Goal: Information Seeking & Learning: Compare options

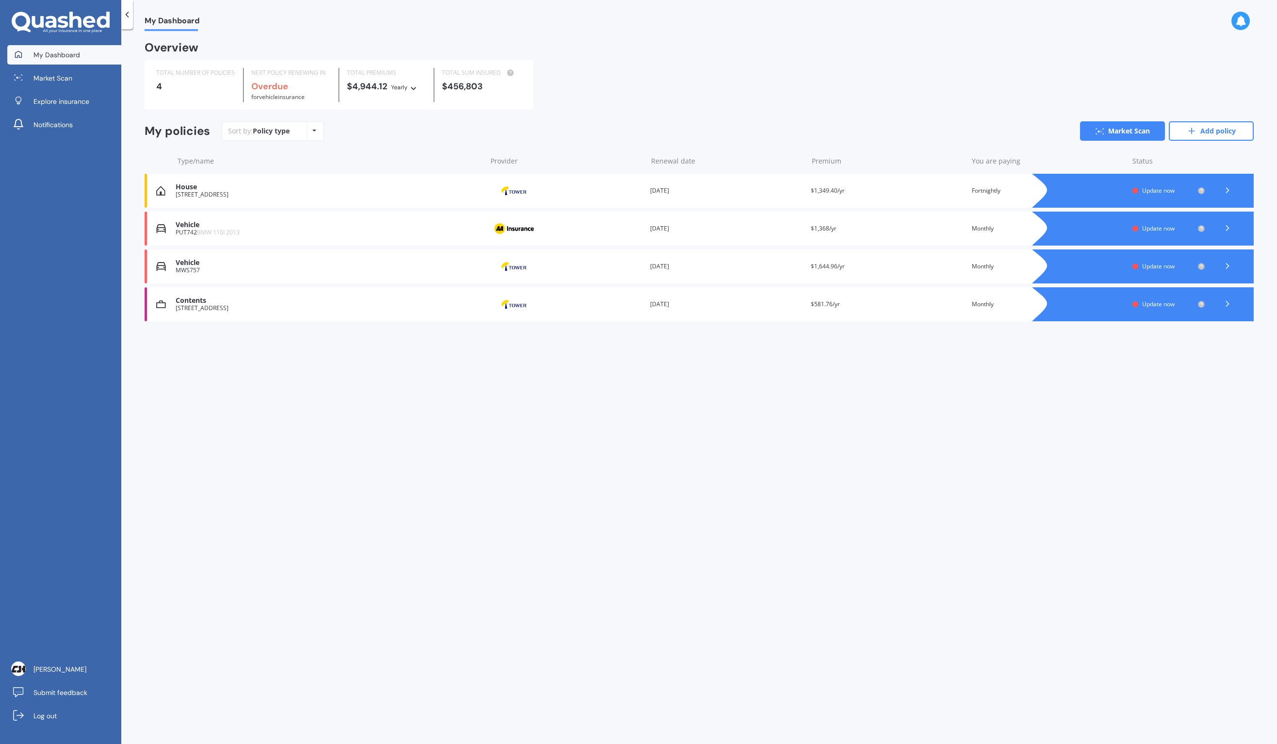
click at [1234, 227] on div at bounding box center [1227, 228] width 29 height 15
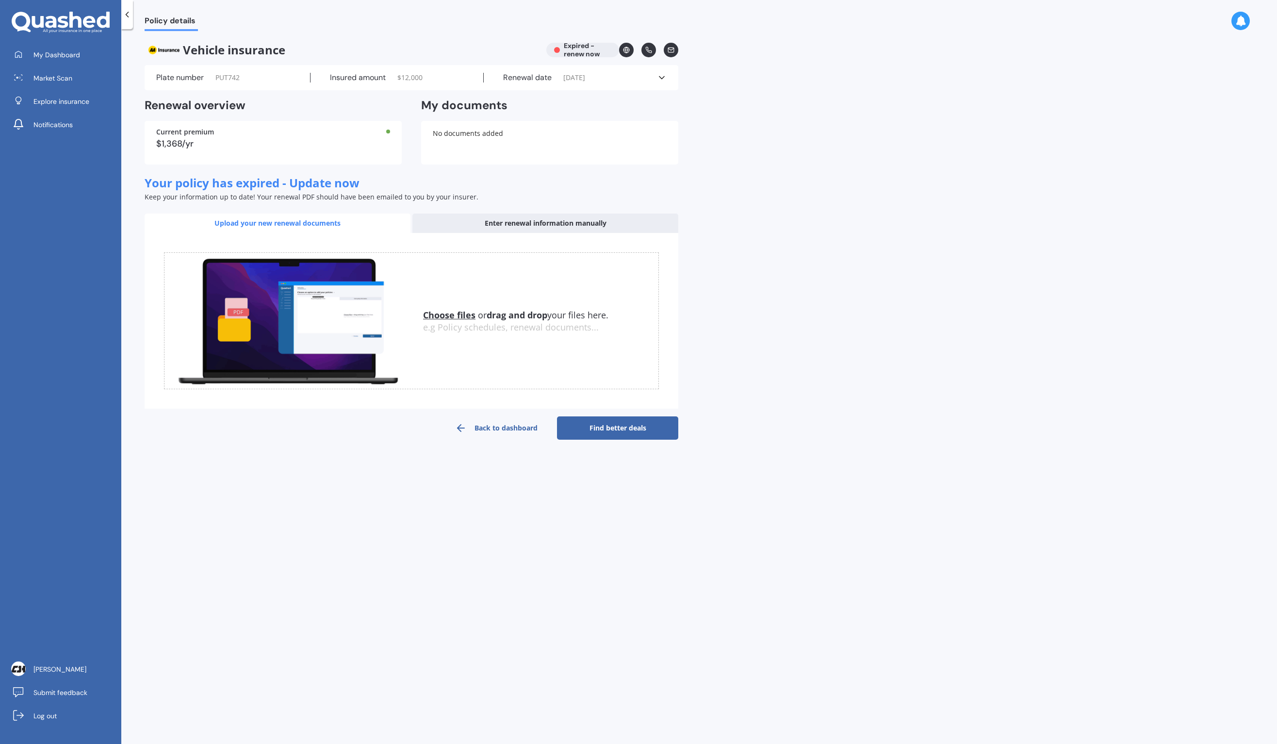
click at [131, 15] on icon at bounding box center [127, 15] width 10 height 10
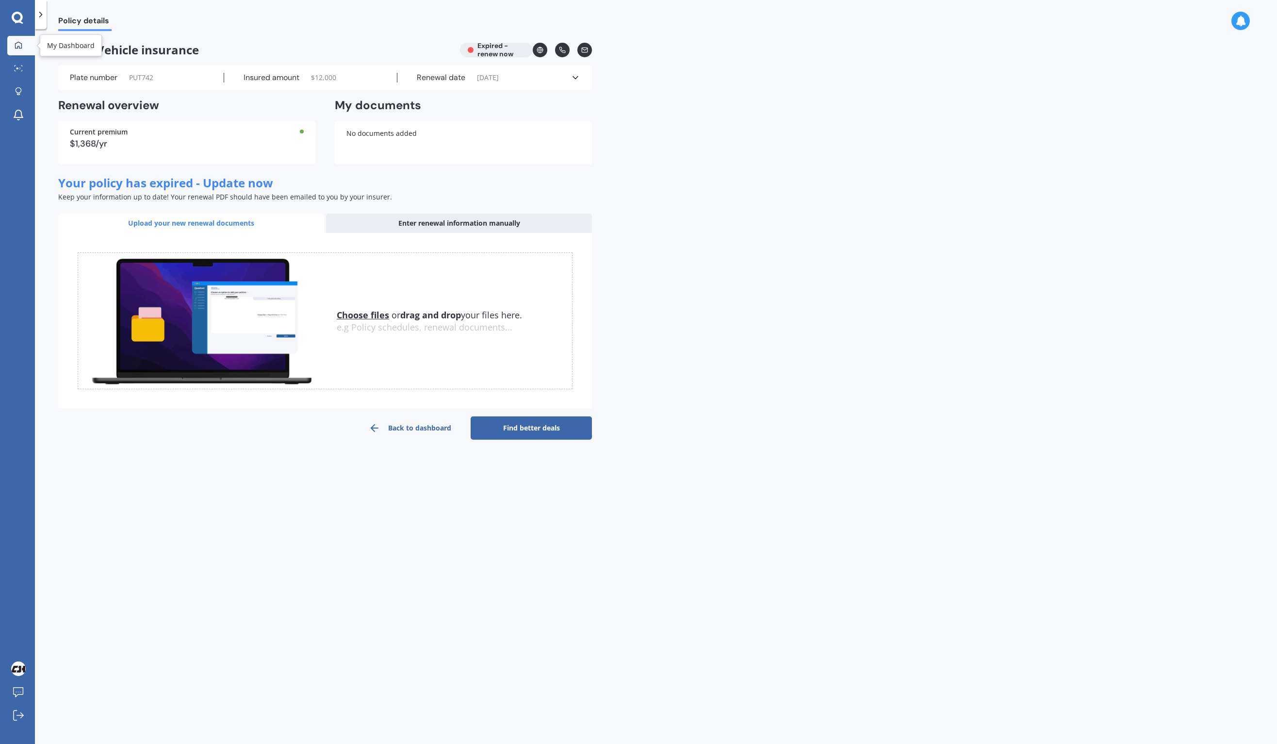
click at [20, 47] on icon at bounding box center [19, 45] width 8 height 8
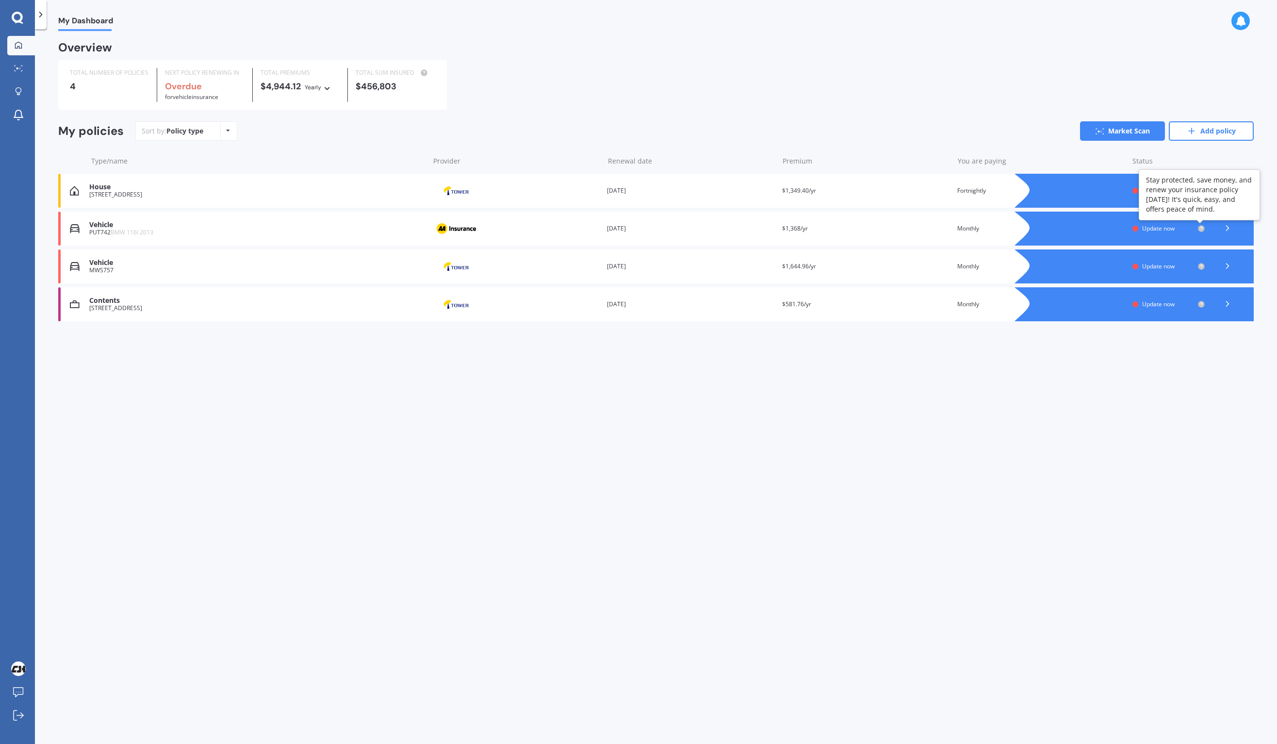
click at [1203, 228] on circle at bounding box center [1201, 228] width 6 height 6
click at [1161, 226] on span "Update now" at bounding box center [1158, 228] width 33 height 8
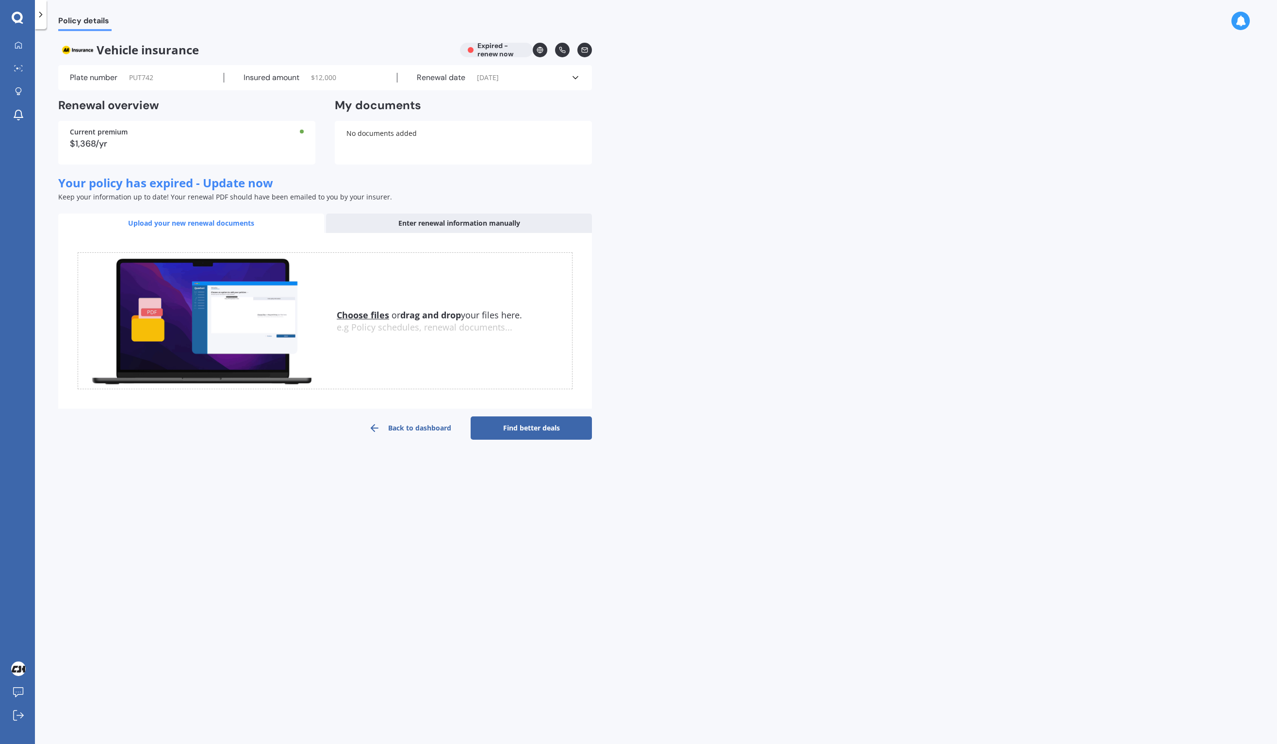
click at [431, 223] on div "Enter renewal information manually" at bounding box center [459, 222] width 266 height 19
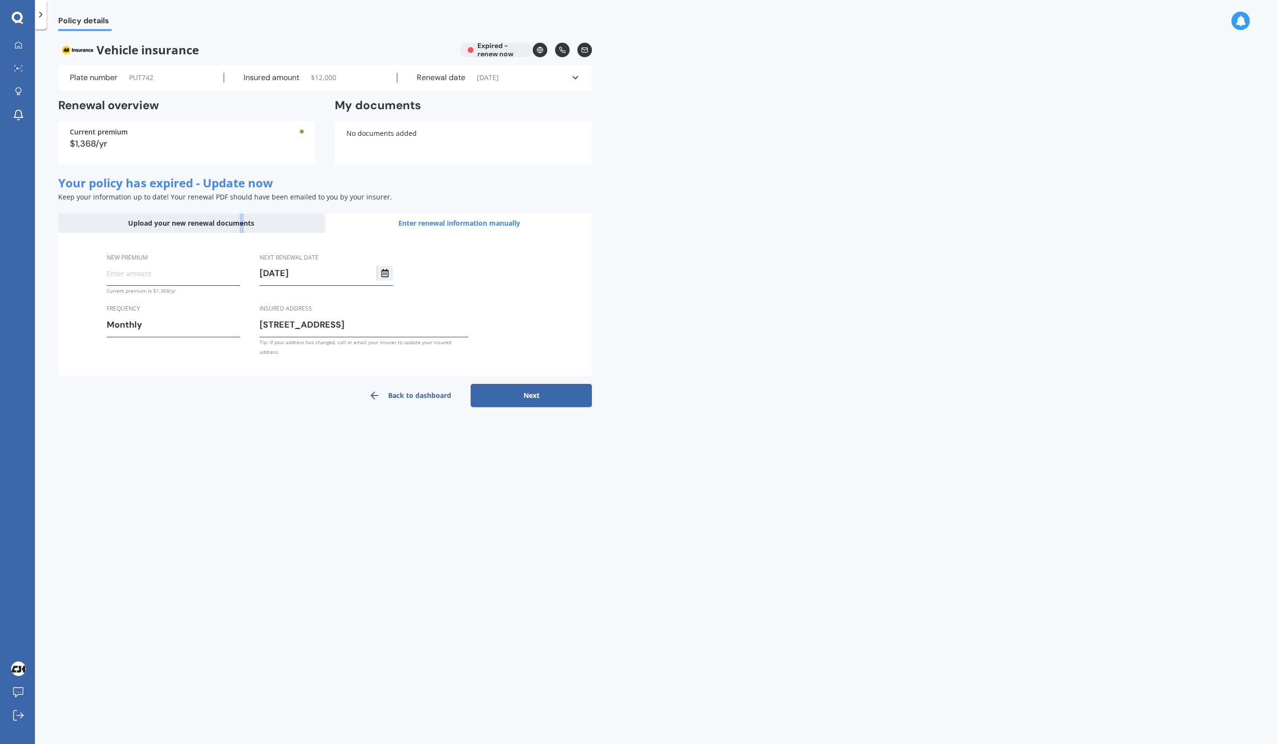
click at [242, 223] on div "Upload your new renewal documents" at bounding box center [191, 222] width 266 height 19
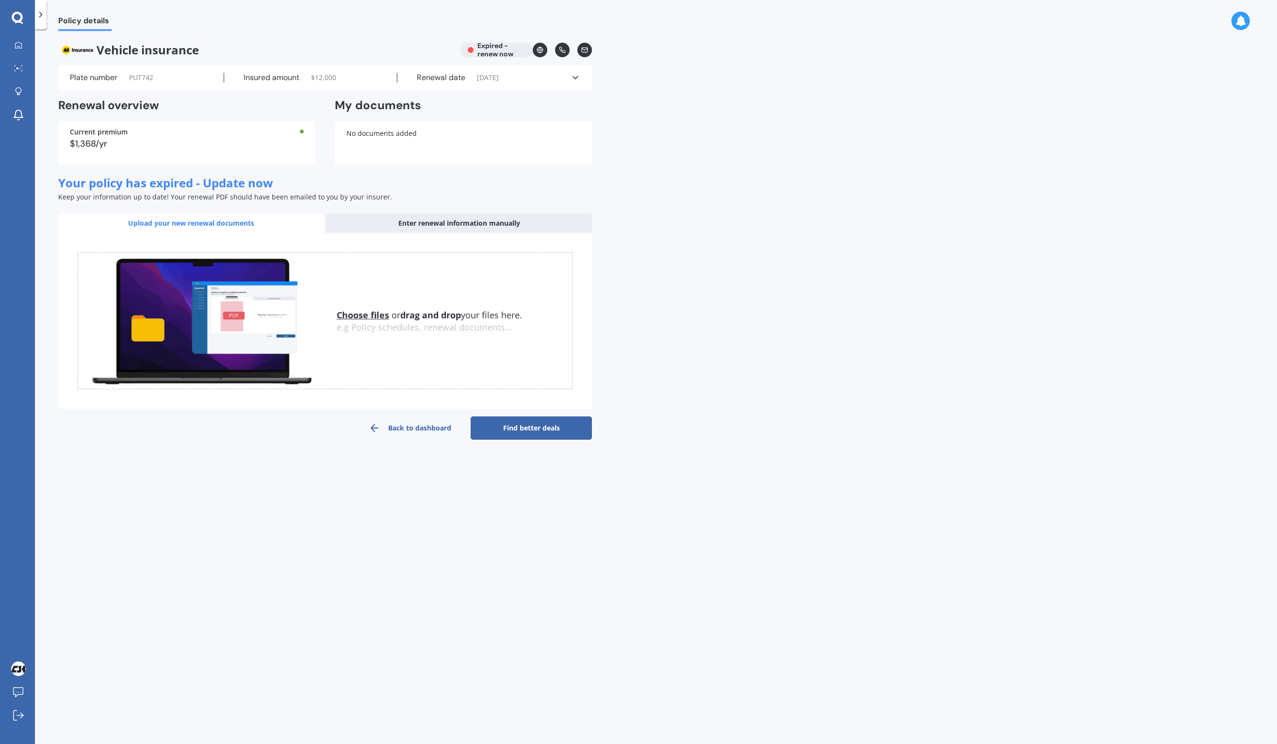
click at [580, 76] on div "Plate number PUT742 Insured amount $ 12,000 Renewal date 02/06/2025 See more" at bounding box center [325, 77] width 534 height 25
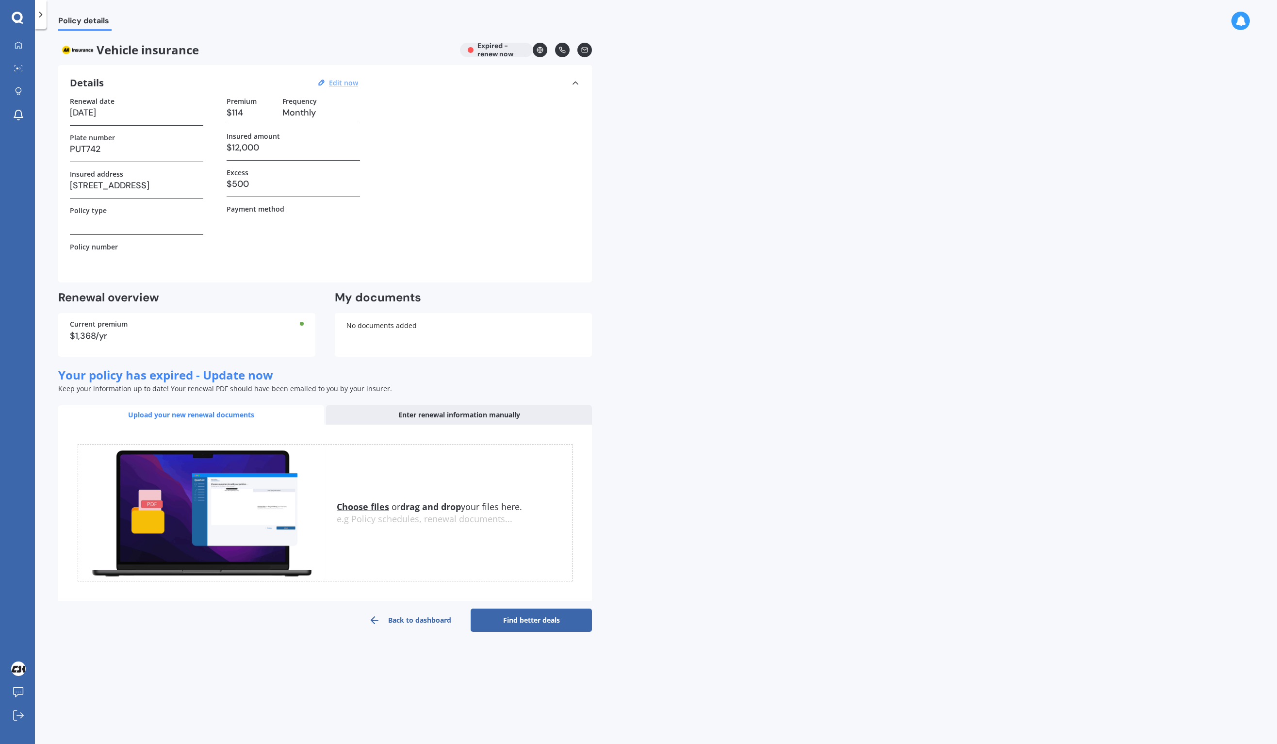
click at [351, 82] on u "Edit now" at bounding box center [343, 82] width 29 height 9
select select "02"
select select "06"
select select "2025"
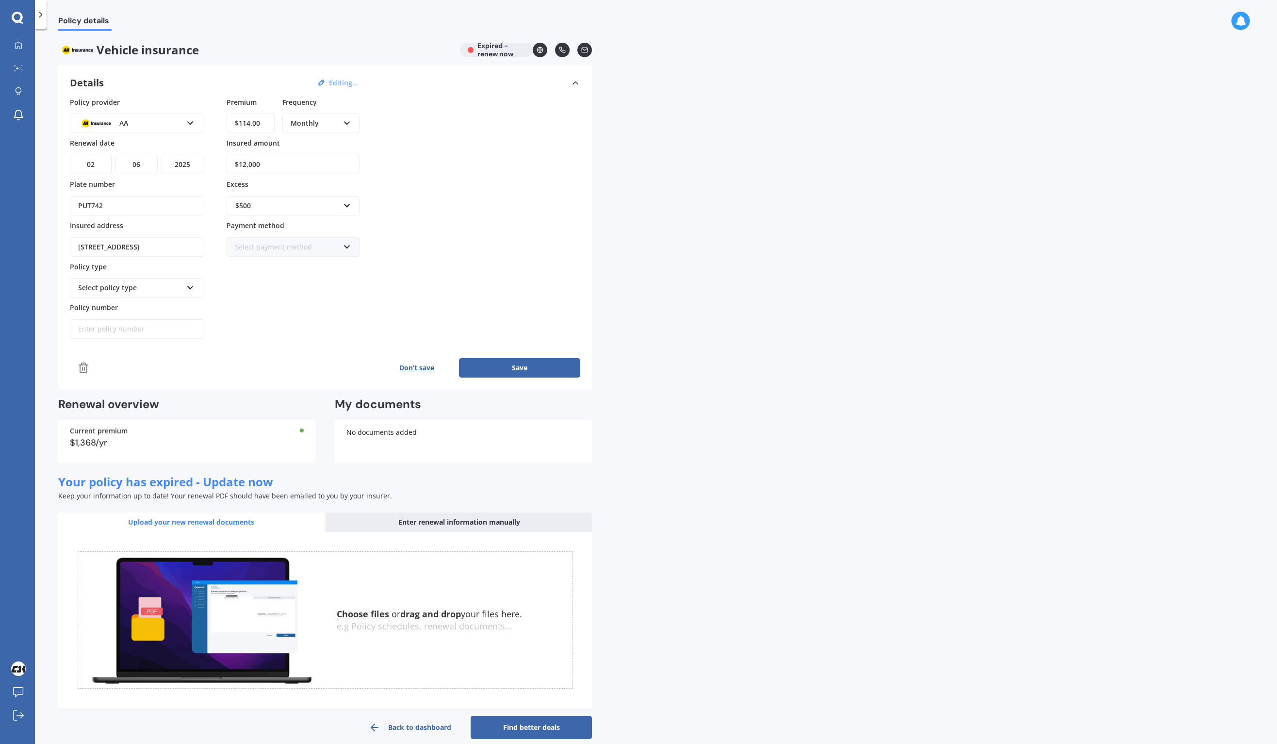
click at [82, 366] on icon at bounding box center [84, 368] width 12 height 12
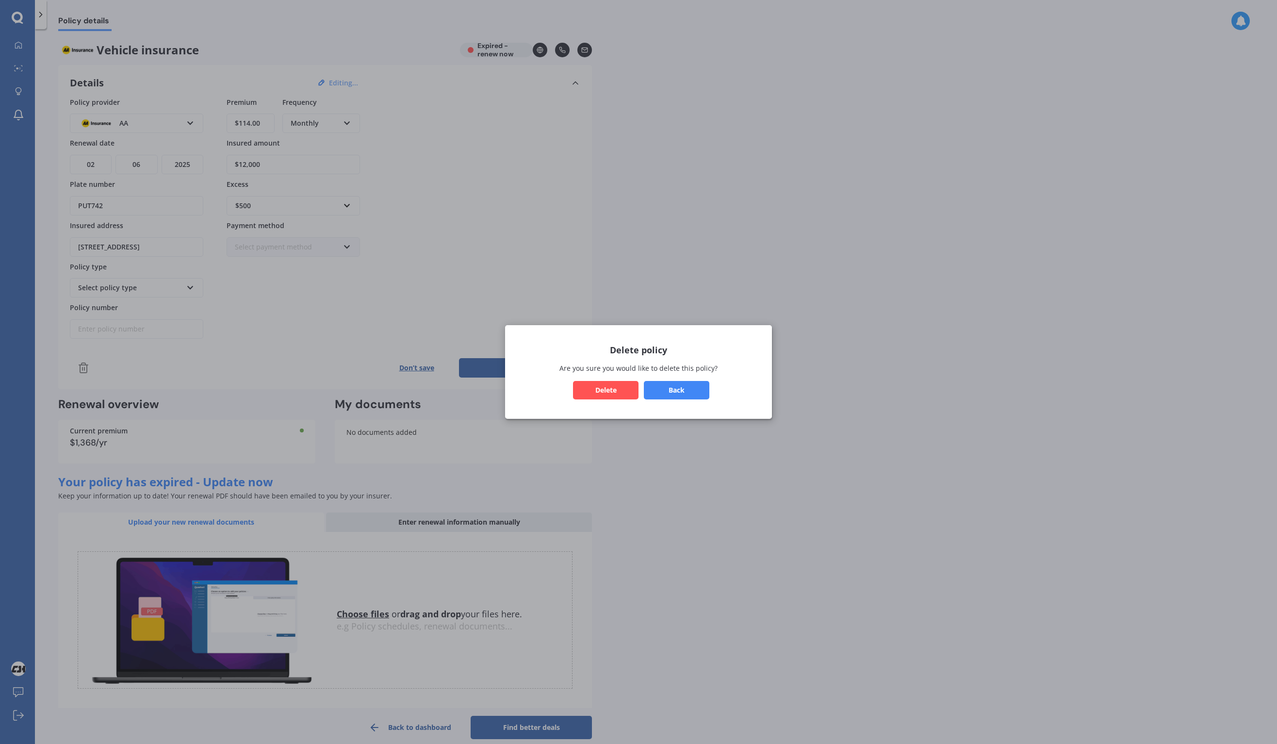
click at [603, 384] on button "Delete" at bounding box center [605, 390] width 65 height 18
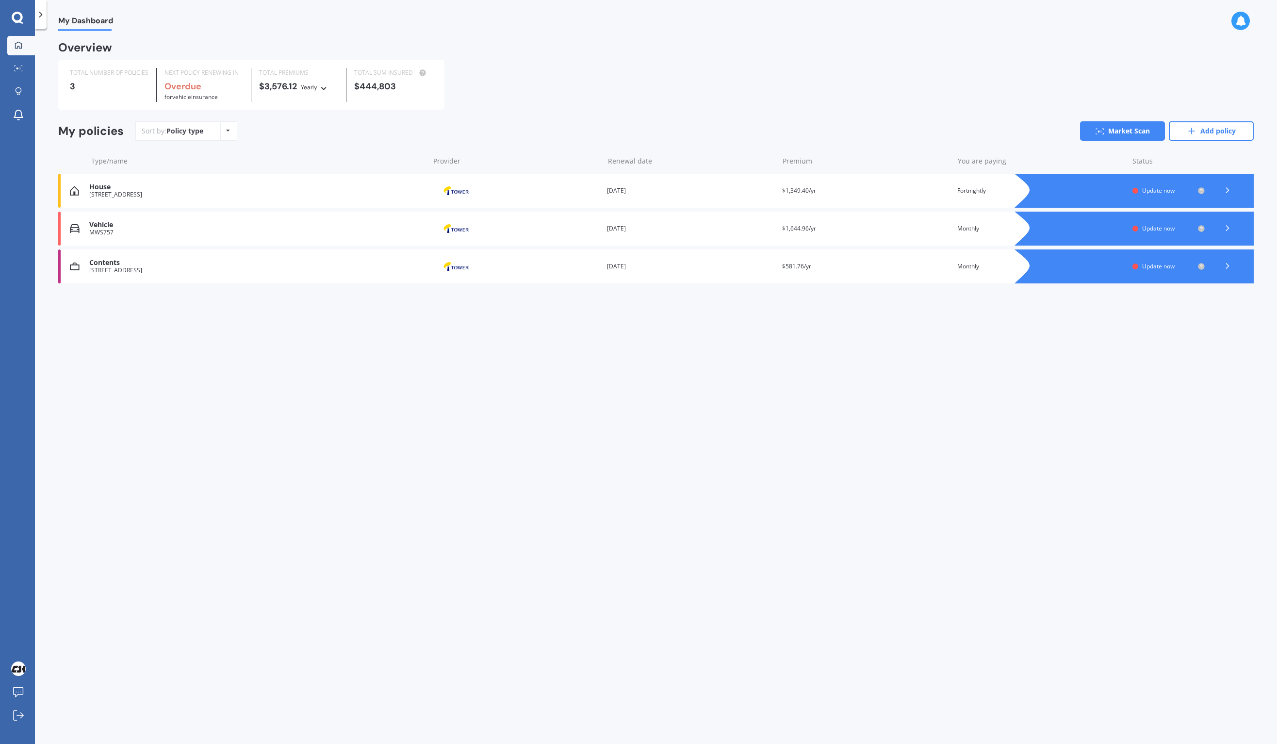
click at [1229, 224] on icon at bounding box center [1228, 228] width 10 height 10
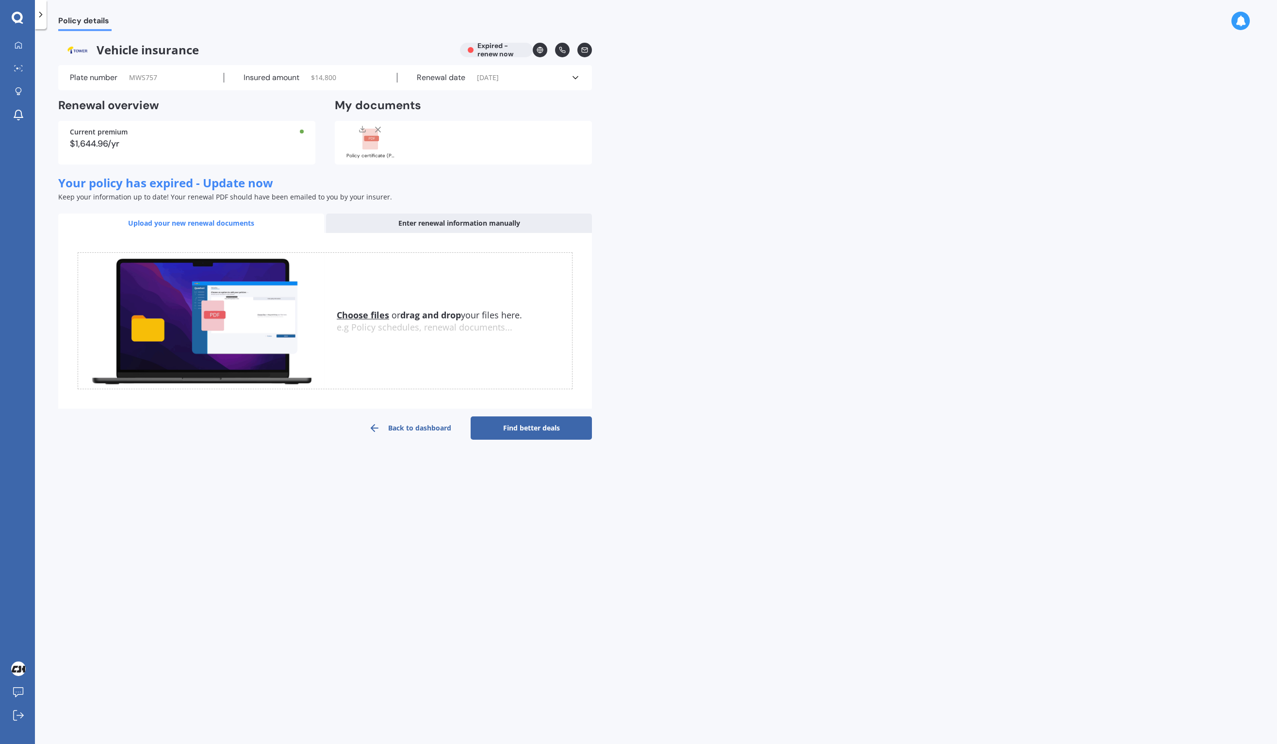
click at [579, 73] on icon at bounding box center [576, 78] width 10 height 10
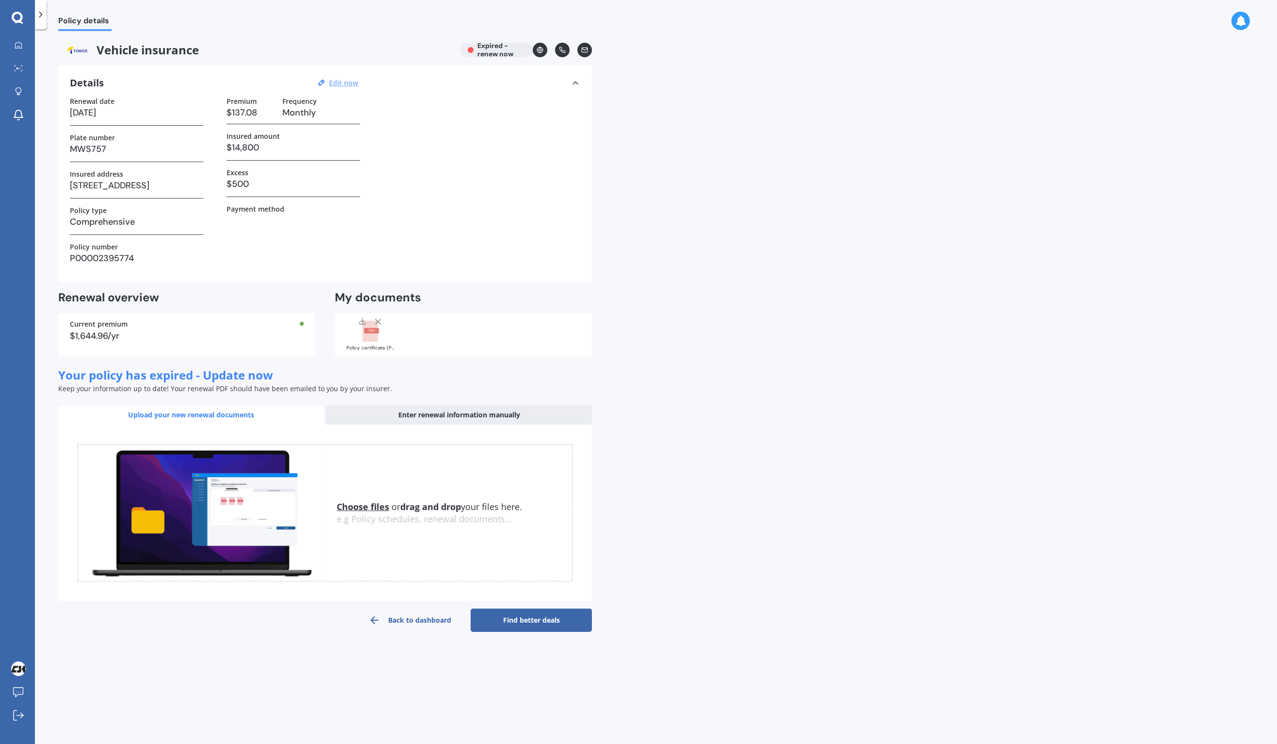
click at [355, 82] on u "Edit now" at bounding box center [343, 82] width 29 height 9
select select "28"
select select "07"
select select "2024"
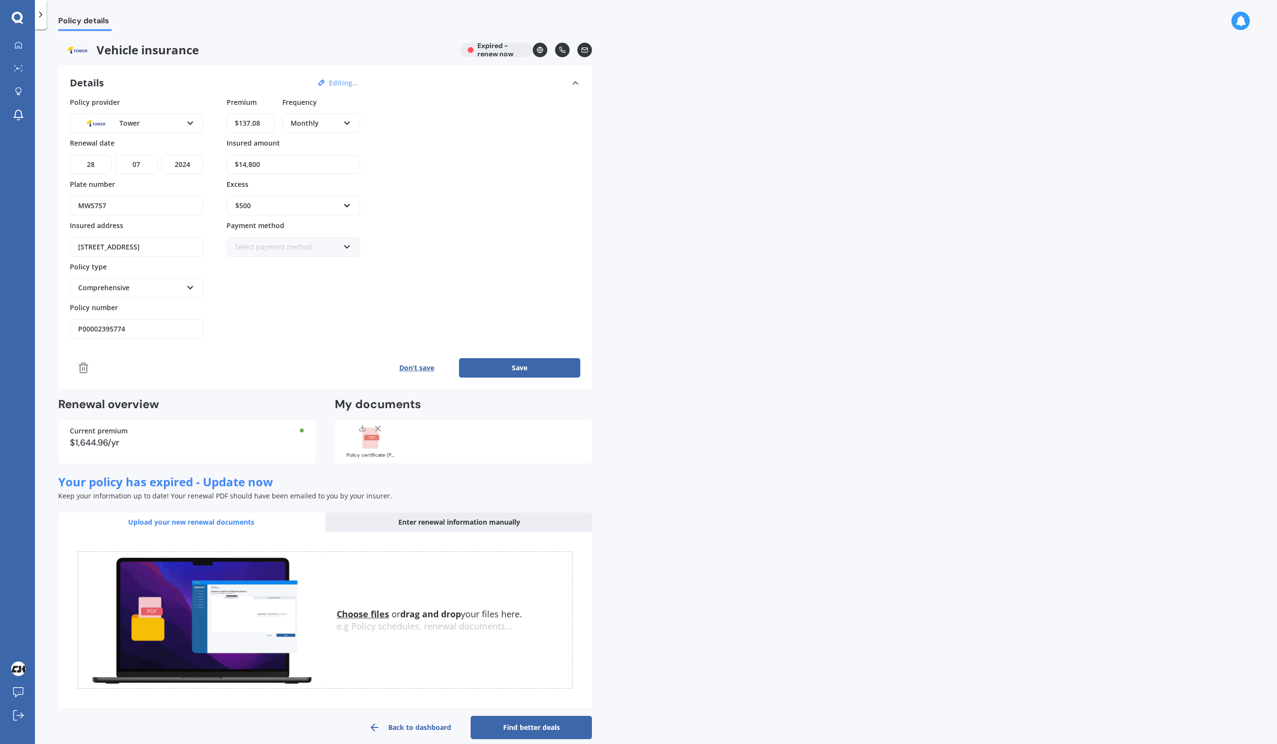
click at [84, 365] on polyline at bounding box center [83, 365] width 9 height 0
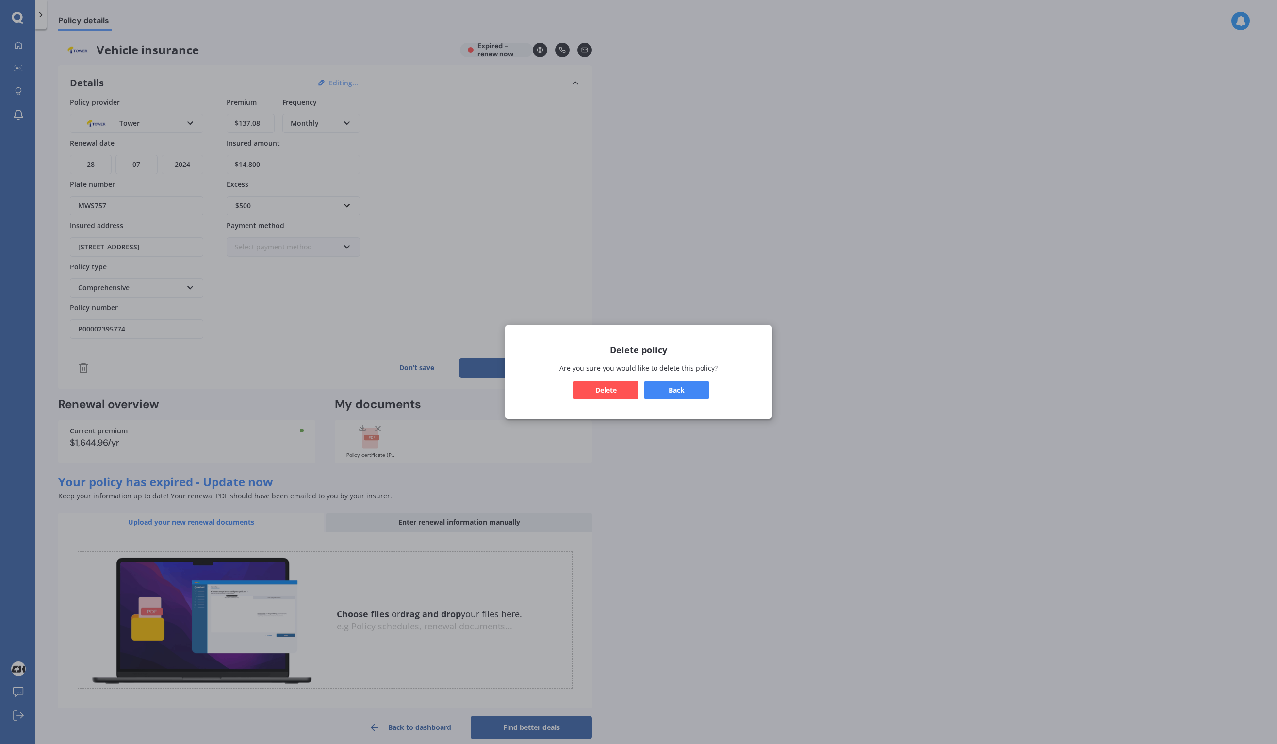
click at [594, 384] on button "Delete" at bounding box center [605, 390] width 65 height 18
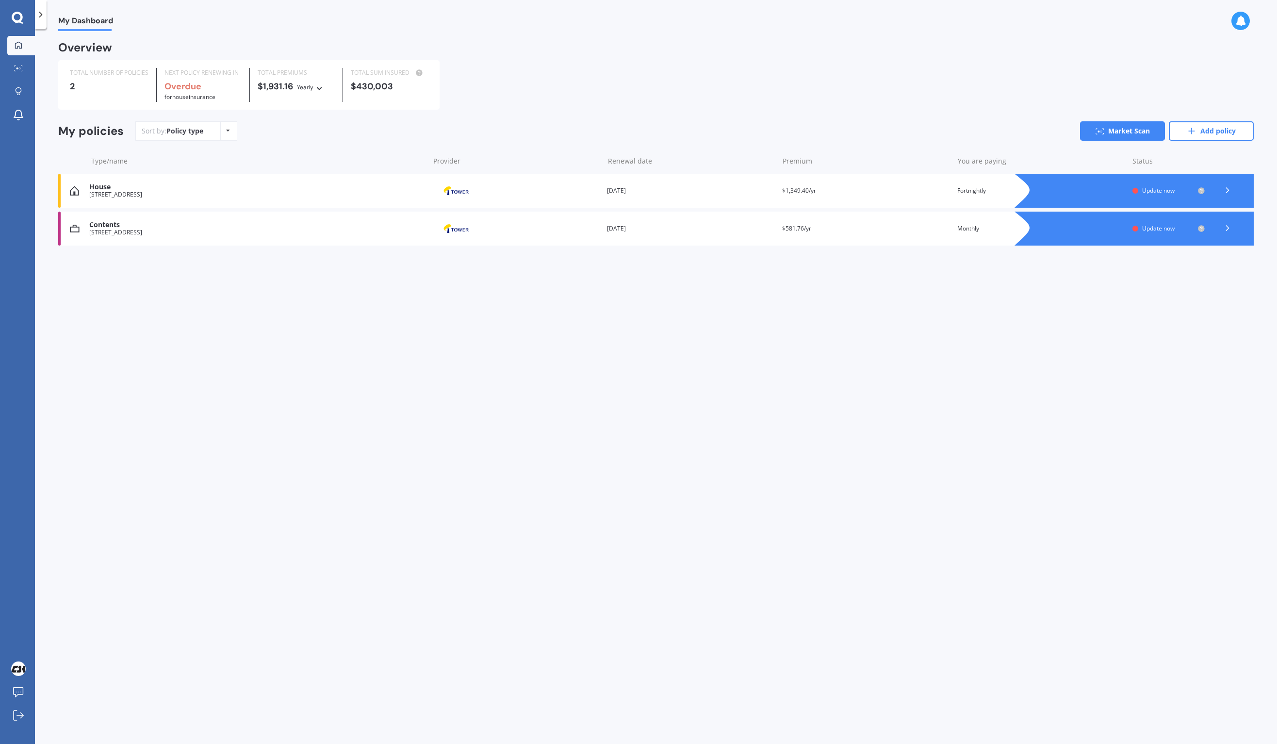
click at [171, 195] on div "6 Abbeygate Street, Birkdale, Auckland 0626" at bounding box center [256, 194] width 335 height 7
click at [152, 227] on div "Contents" at bounding box center [256, 225] width 335 height 8
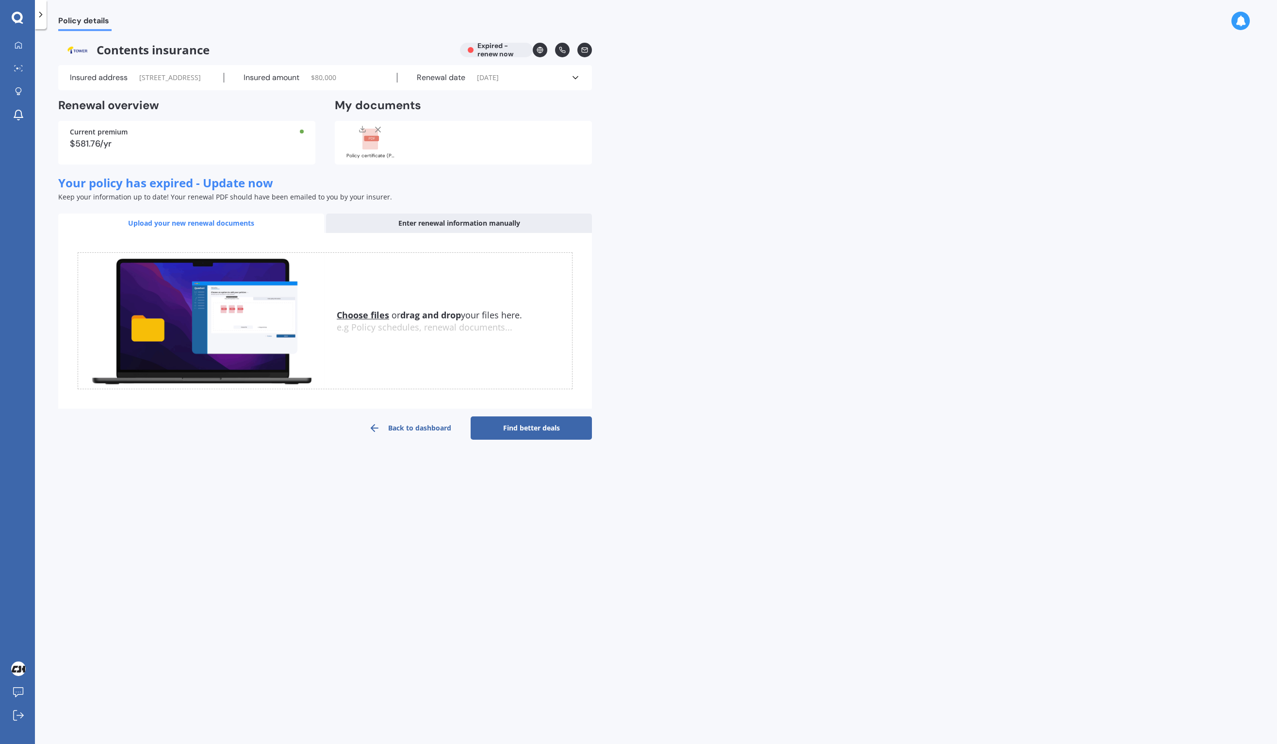
click at [395, 440] on link "Back to dashboard" at bounding box center [409, 427] width 121 height 23
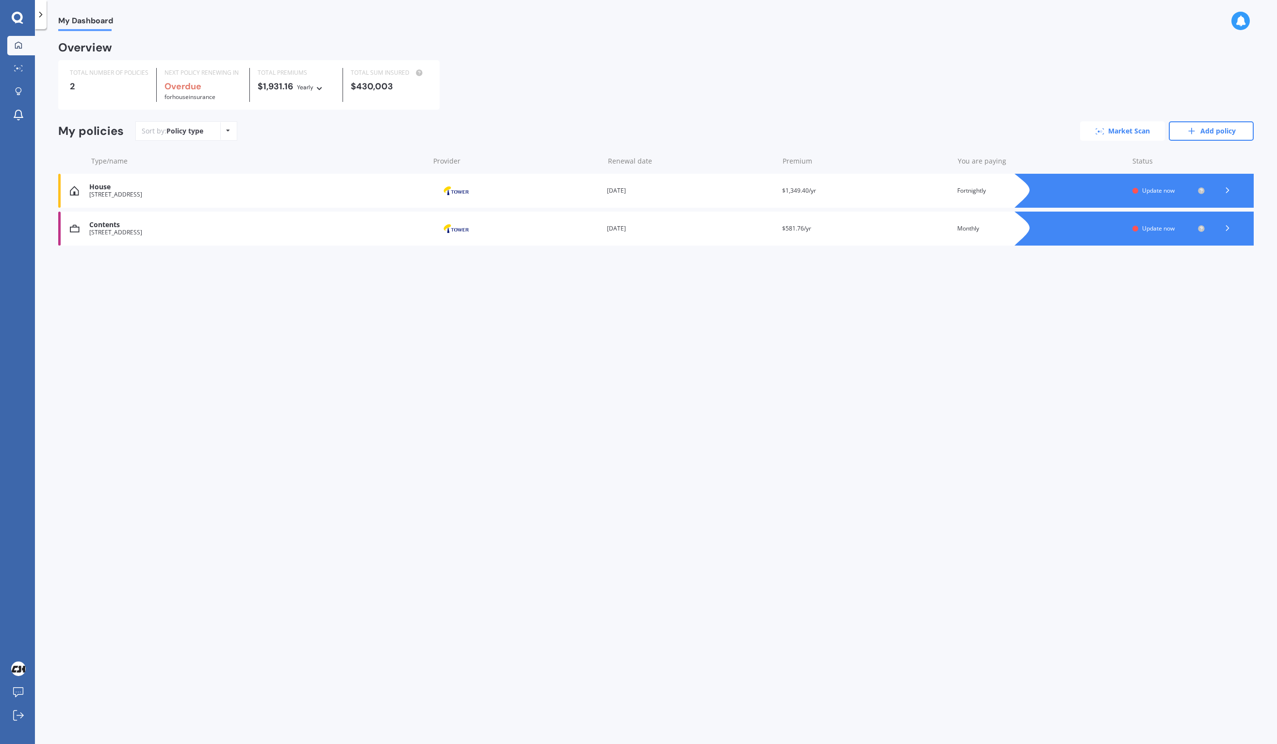
click at [1118, 128] on link "Market Scan" at bounding box center [1122, 130] width 85 height 19
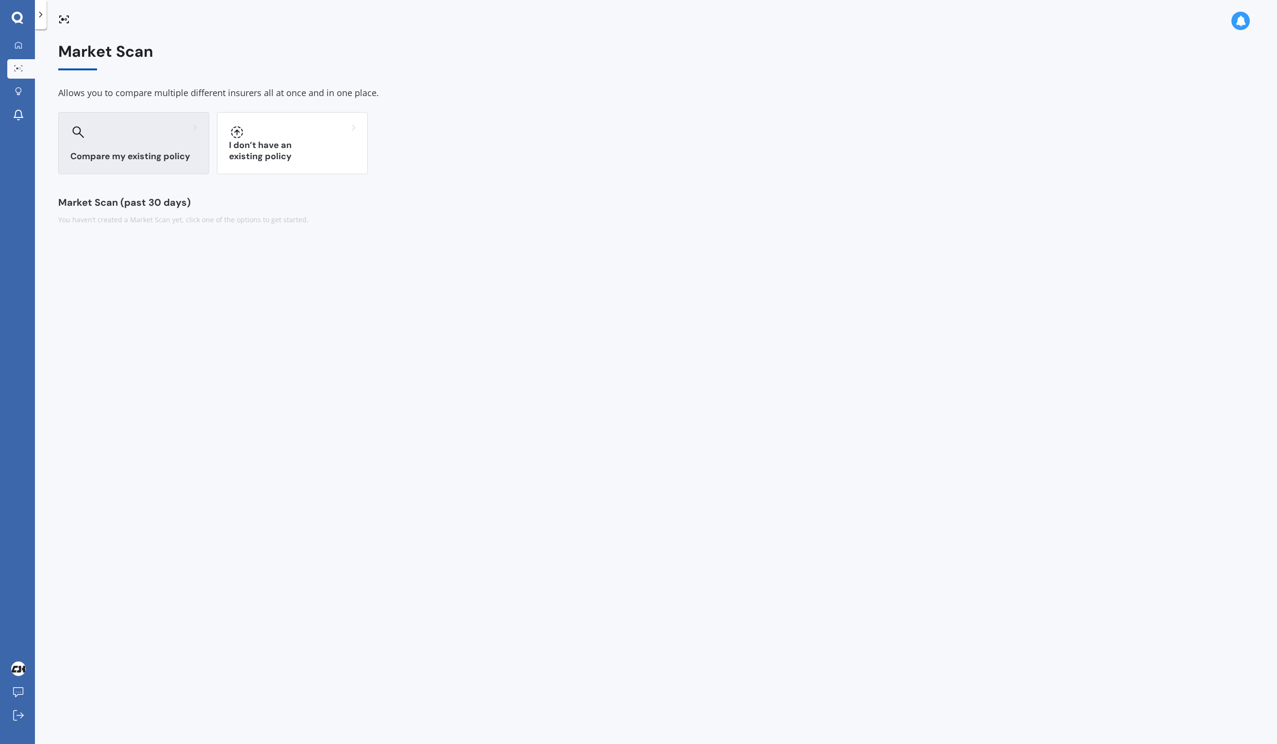
click at [144, 148] on div "Compare my existing policy" at bounding box center [133, 143] width 151 height 62
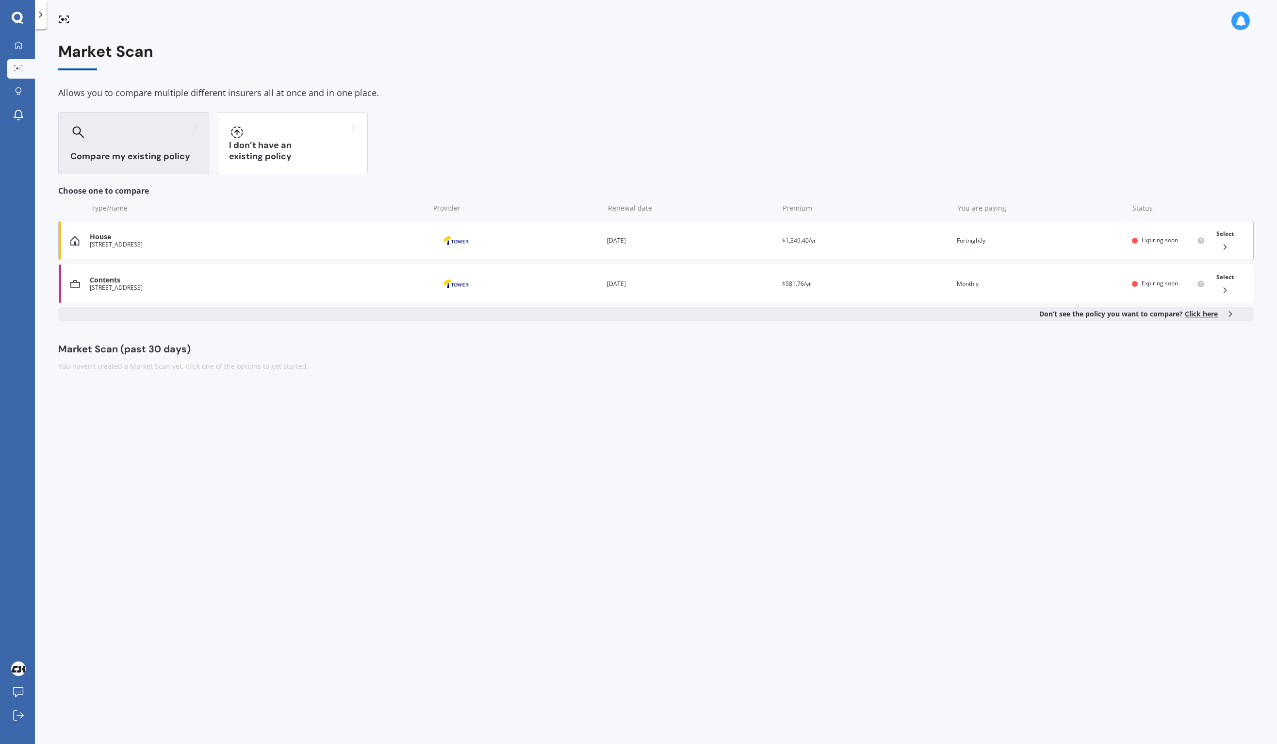
click at [1232, 230] on span "Select" at bounding box center [1224, 233] width 17 height 8
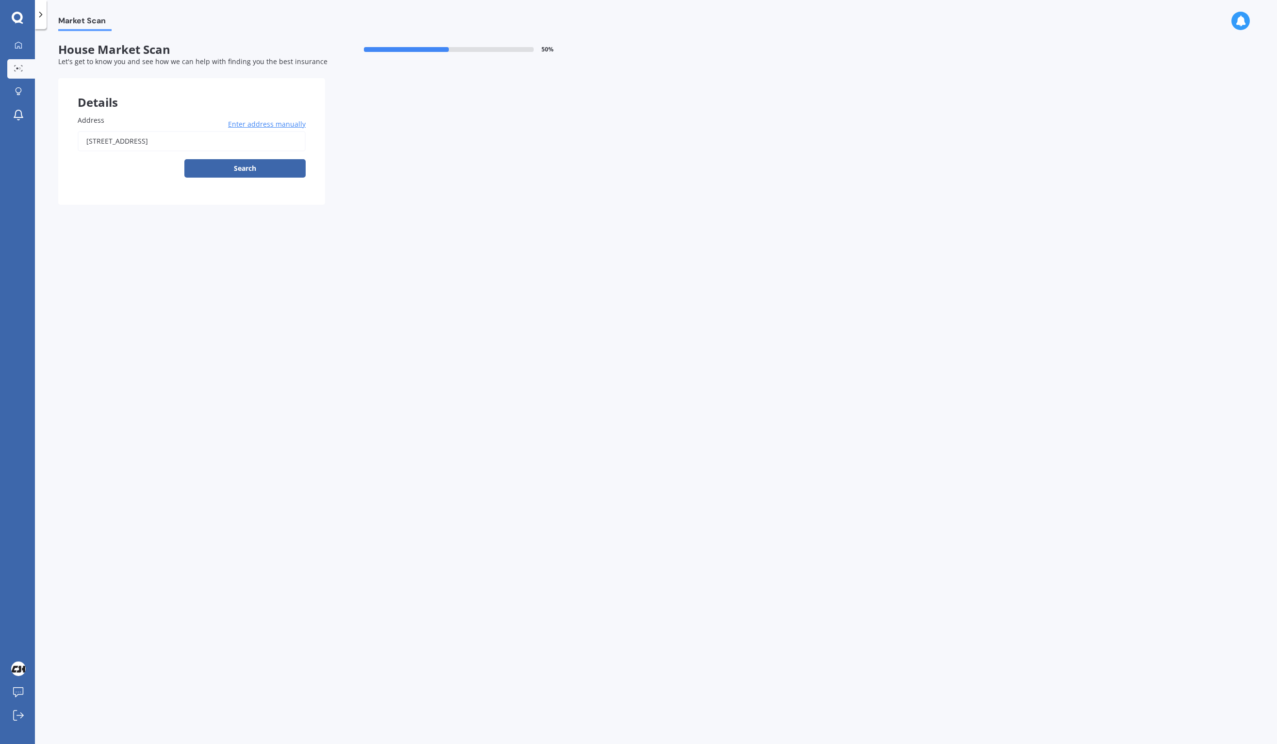
click at [41, 15] on polyline at bounding box center [41, 14] width 2 height 5
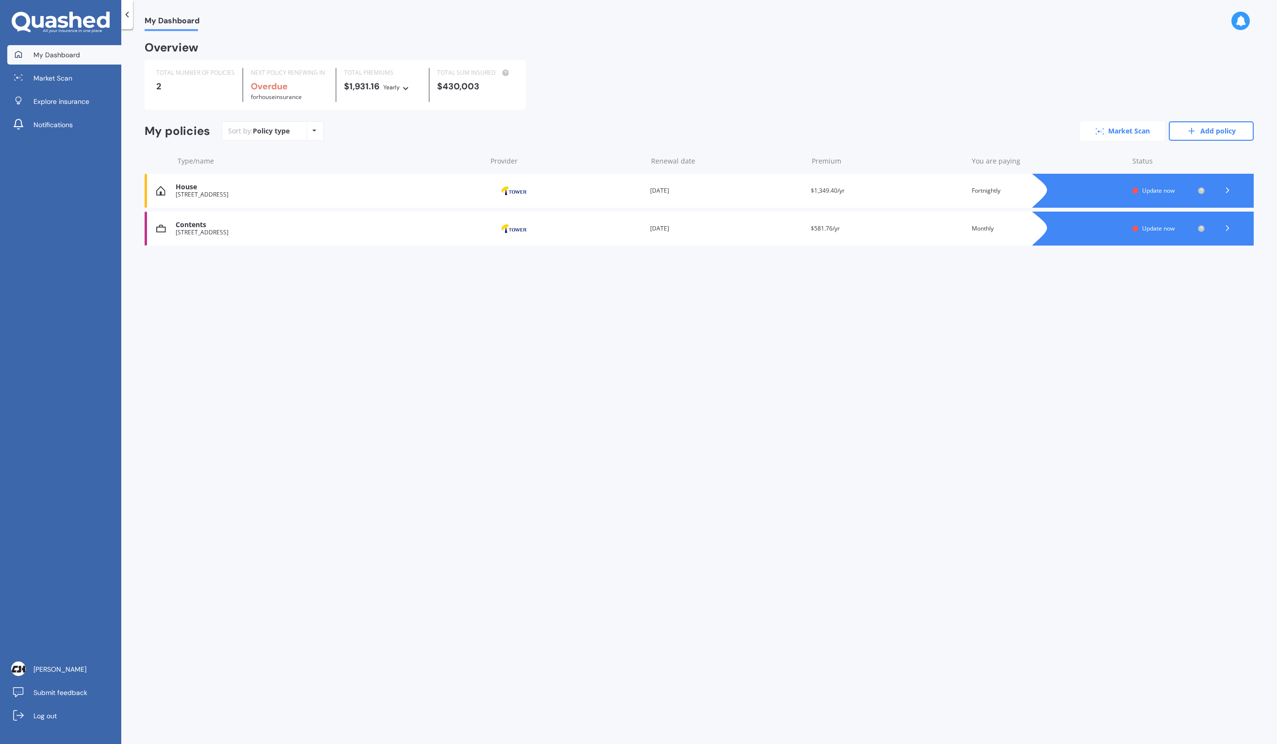
click at [1128, 131] on link "Market Scan" at bounding box center [1122, 130] width 85 height 19
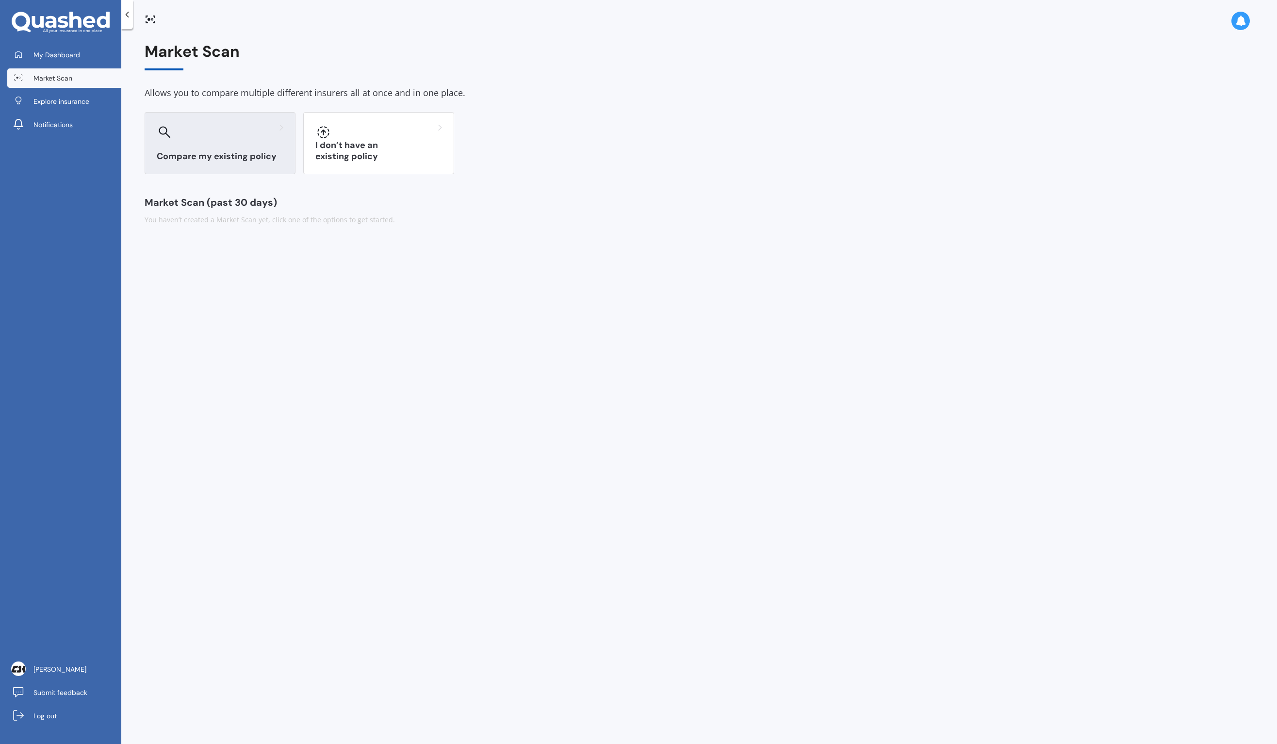
click at [223, 152] on h3 "Compare my existing policy" at bounding box center [220, 156] width 127 height 11
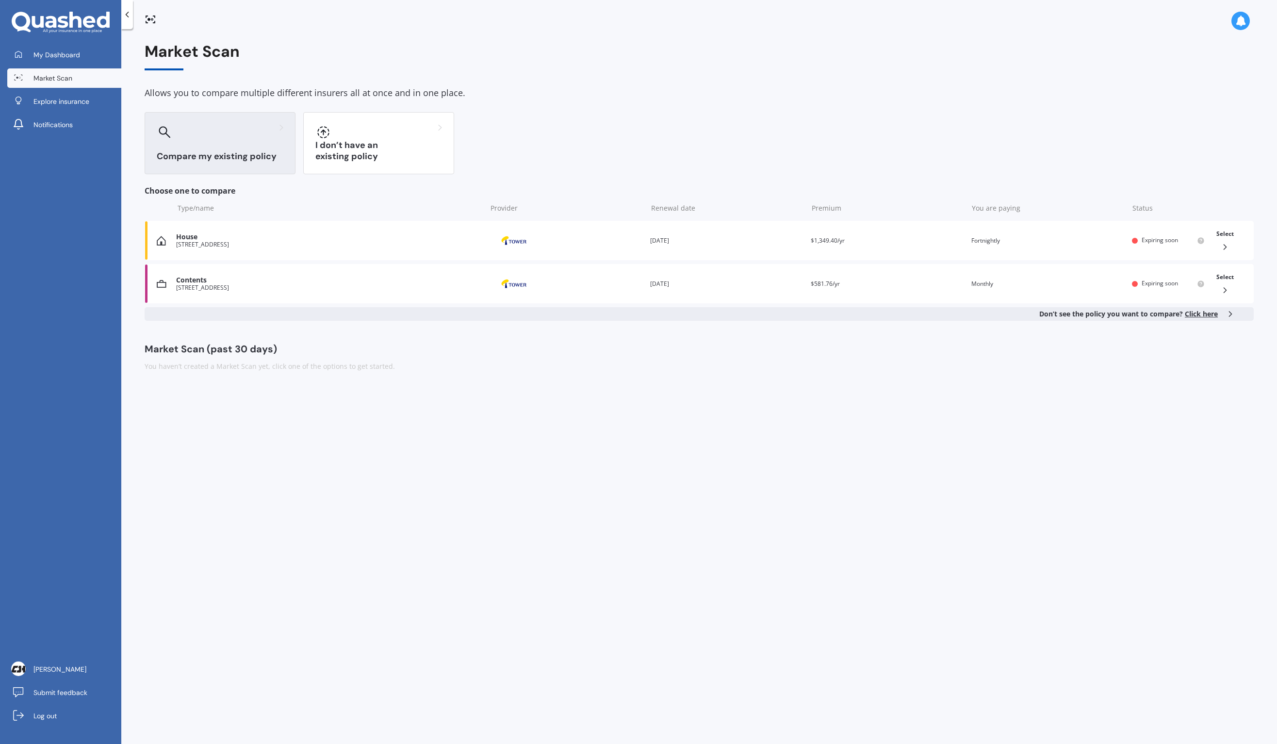
click at [1197, 311] on span "Click here" at bounding box center [1201, 313] width 33 height 9
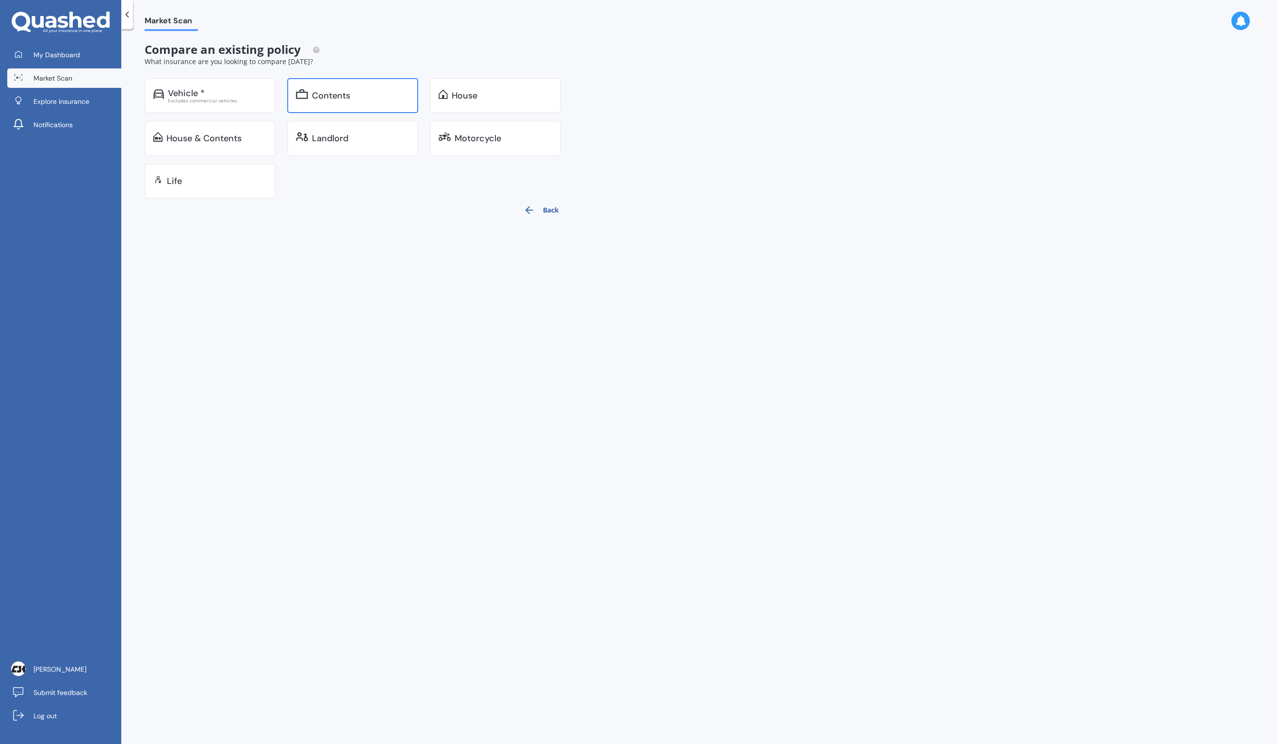
click at [334, 88] on div "Contents" at bounding box center [352, 95] width 131 height 35
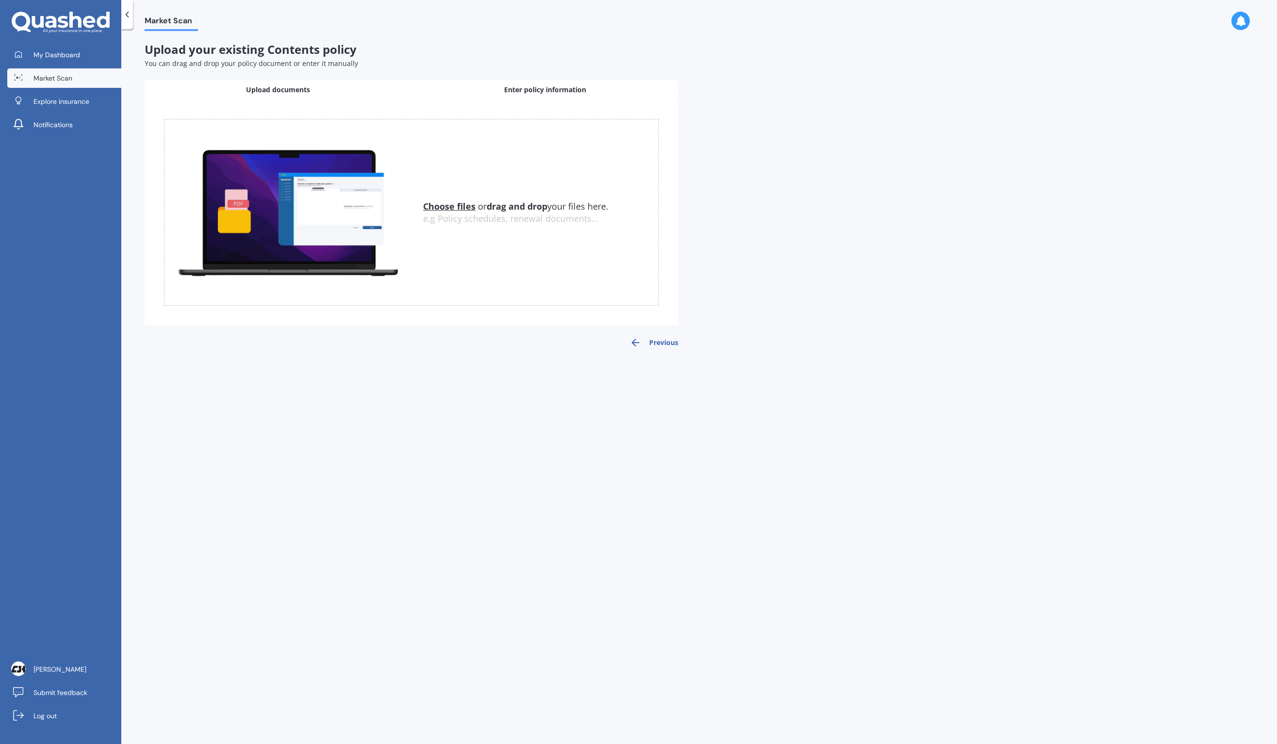
click at [550, 82] on div "Enter policy information" at bounding box center [544, 89] width 267 height 19
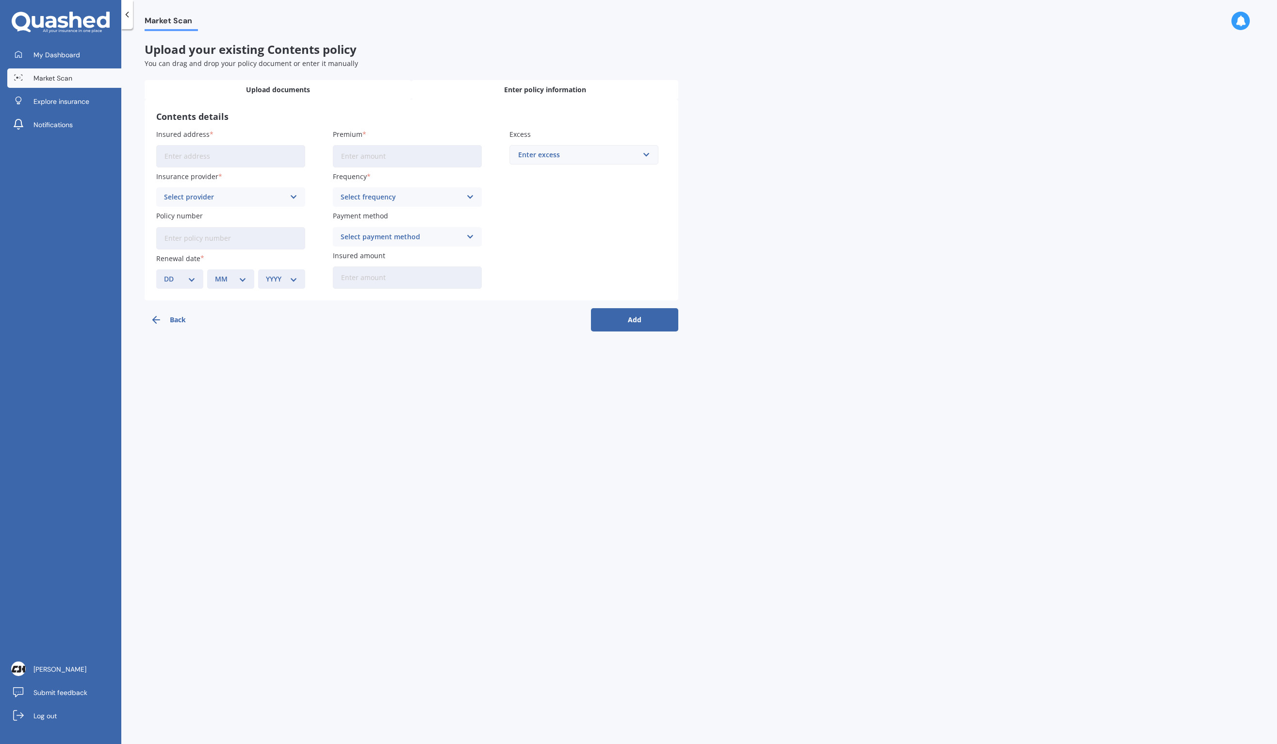
click at [270, 83] on div "Upload documents" at bounding box center [278, 89] width 267 height 19
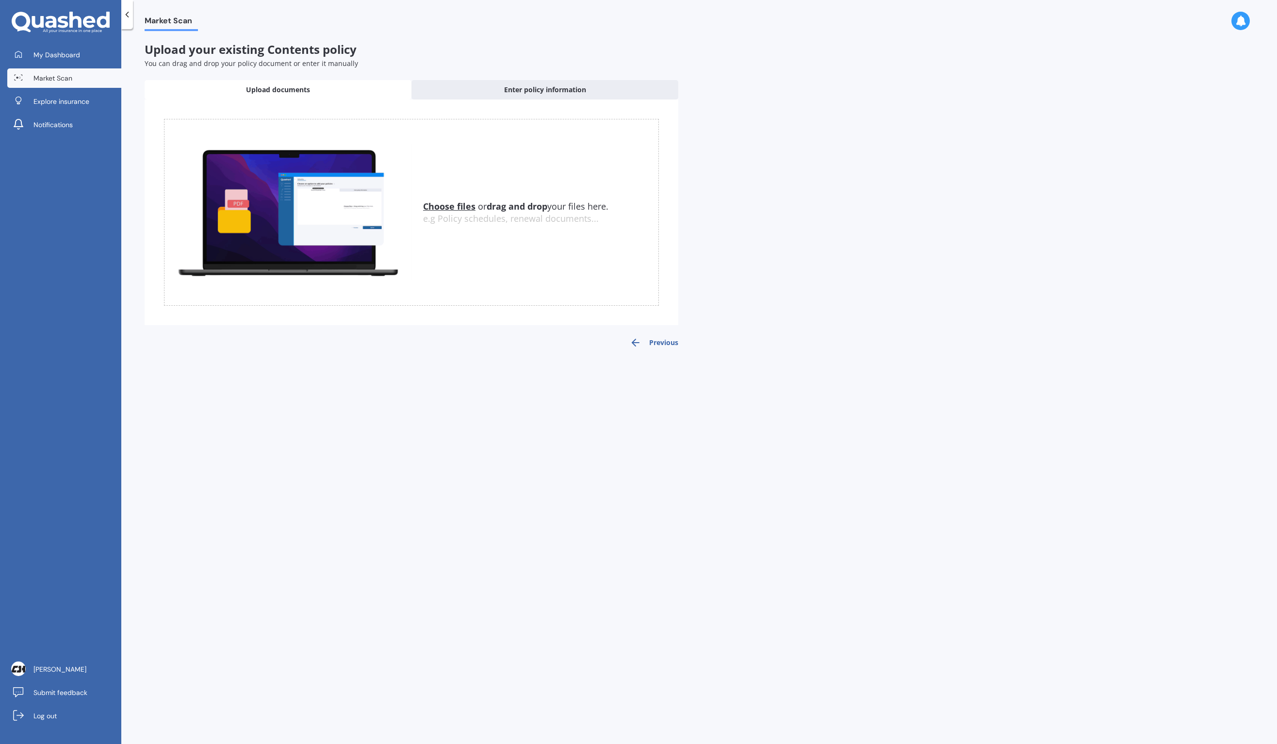
click at [41, 15] on icon at bounding box center [61, 23] width 98 height 22
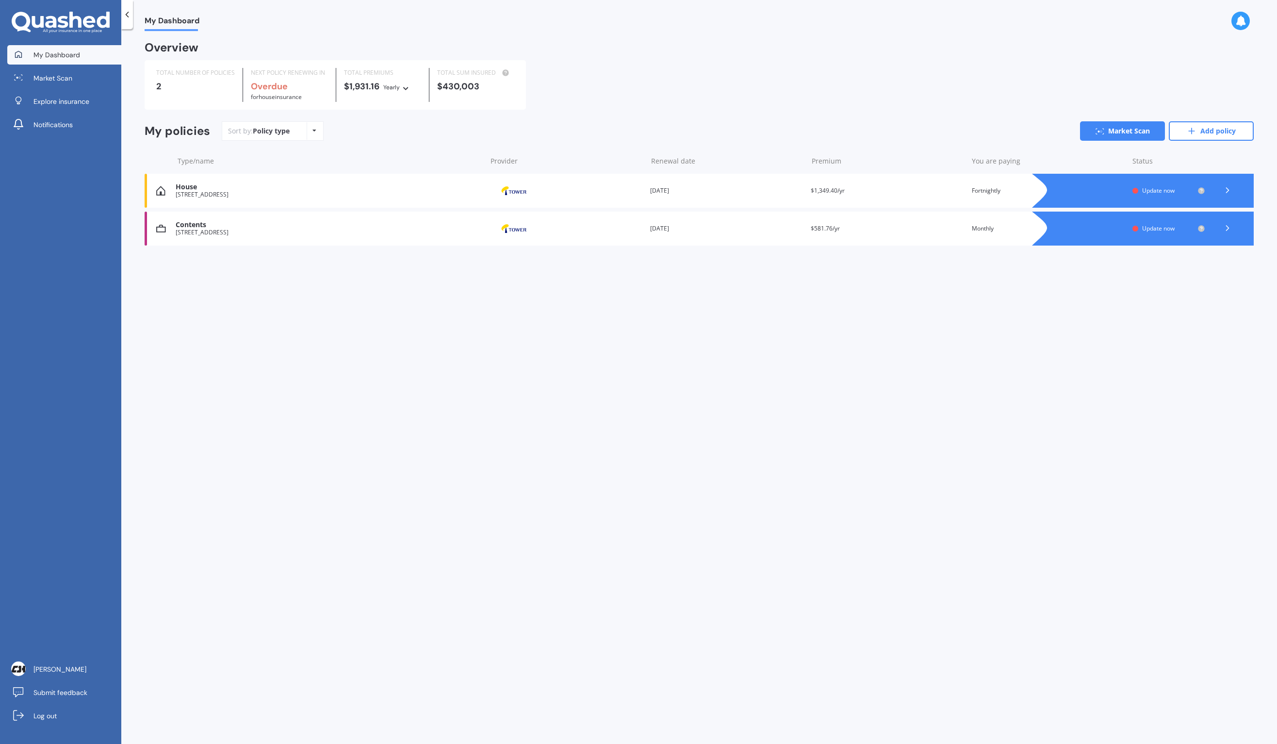
click at [66, 21] on icon at bounding box center [61, 23] width 98 height 22
click at [75, 19] on icon at bounding box center [61, 23] width 98 height 22
click at [127, 16] on icon at bounding box center [127, 15] width 10 height 10
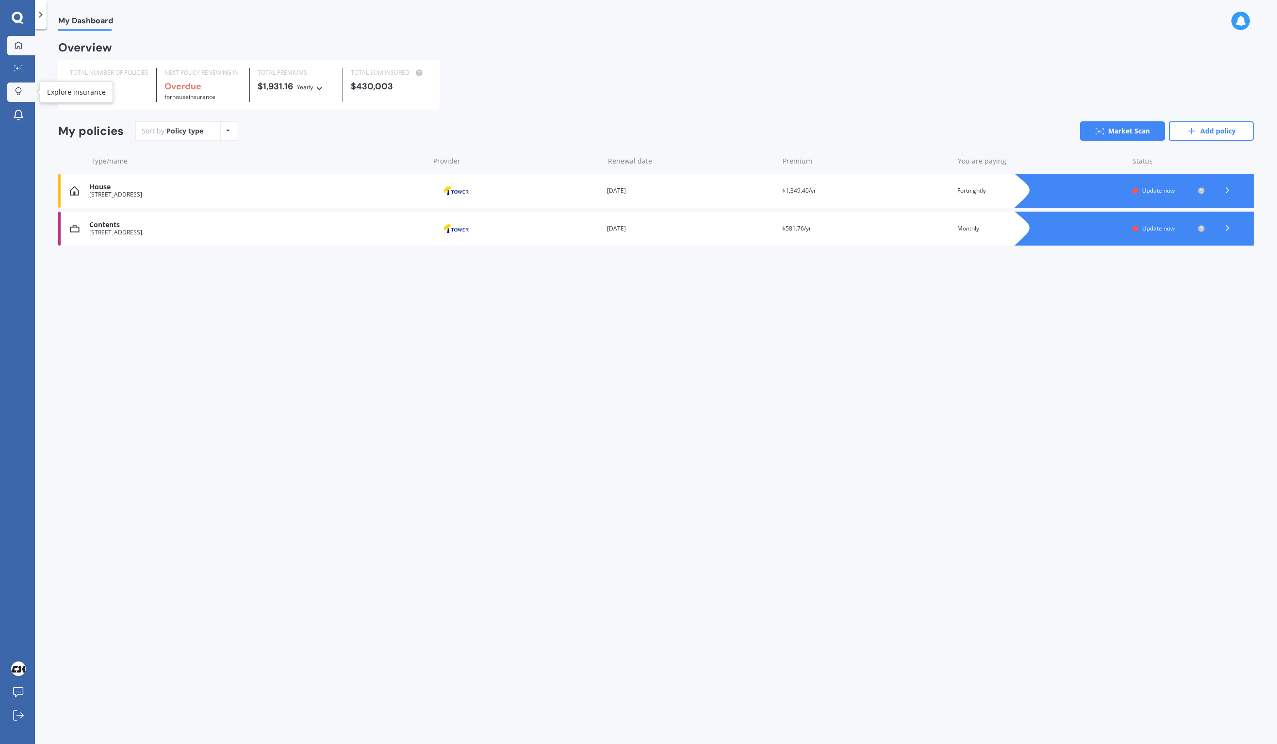
click at [24, 89] on div at bounding box center [18, 91] width 15 height 9
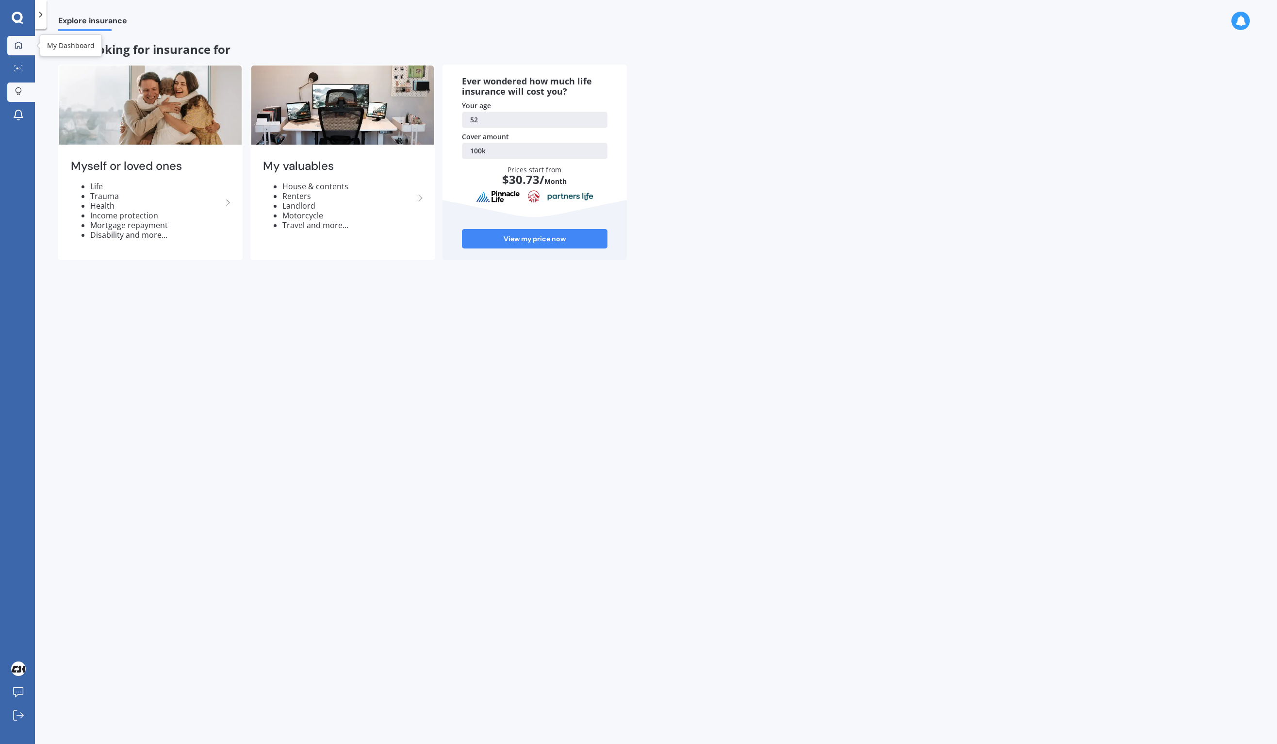
click at [22, 43] on div at bounding box center [18, 45] width 15 height 9
